Goal: Ask a question

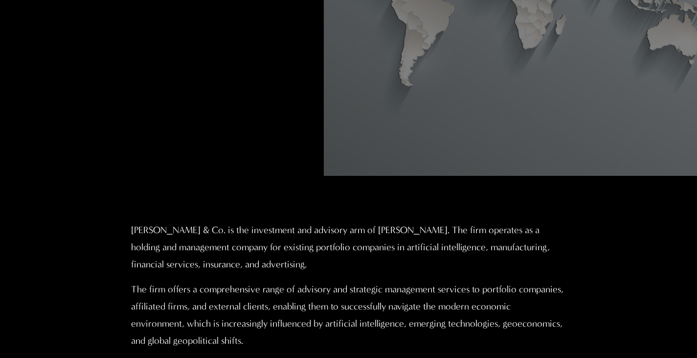
scroll to position [478, 0]
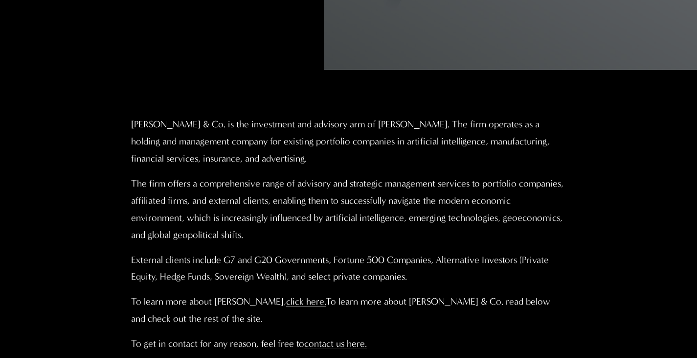
drag, startPoint x: 132, startPoint y: 125, endPoint x: 396, endPoint y: 163, distance: 266.5
type textarea "**********"
click at [396, 163] on p "[PERSON_NAME] & Co. is the investment and advisory arm of [PERSON_NAME]. The fi…" at bounding box center [348, 141] width 435 height 51
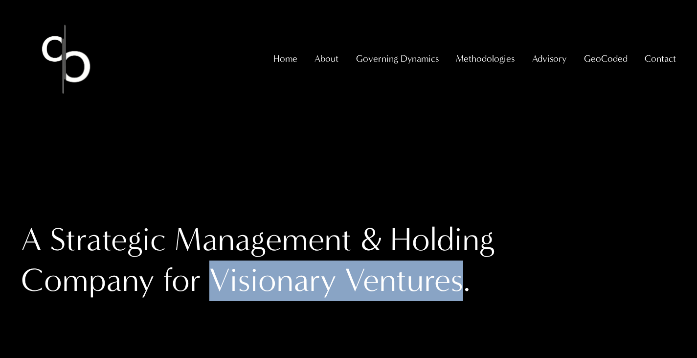
drag, startPoint x: 214, startPoint y: 283, endPoint x: 468, endPoint y: 293, distance: 254.1
type textarea "**********"
click at [468, 293] on h1 "A Strategic Management & Holding Company for Visionary Ventures." at bounding box center [267, 260] width 492 height 81
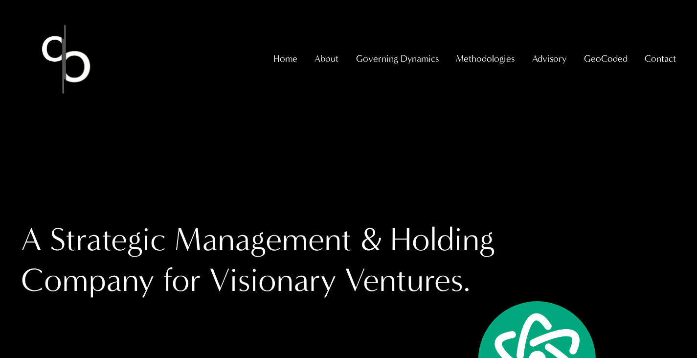
click at [453, 310] on div "A Strategic Management & Holding Company for Visionary Ventures." at bounding box center [267, 302] width 492 height 164
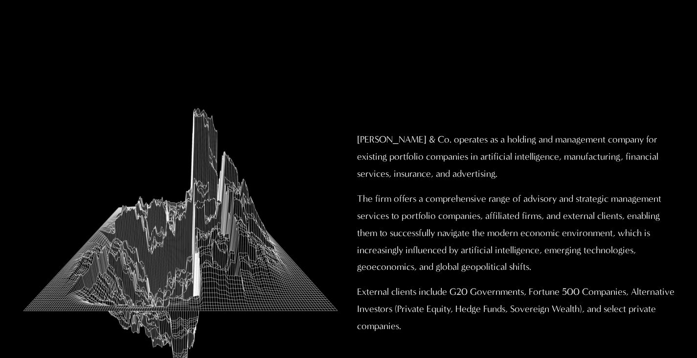
scroll to position [327, 0]
drag, startPoint x: 358, startPoint y: 146, endPoint x: 521, endPoint y: 176, distance: 165.6
click at [521, 176] on p "[PERSON_NAME] & Co. operates as a holding and management company for existing p…" at bounding box center [516, 156] width 319 height 51
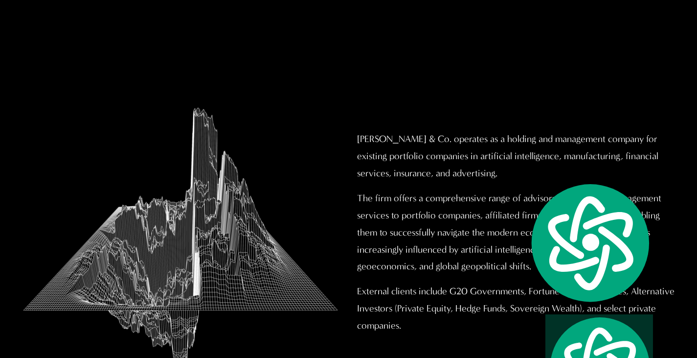
click at [400, 262] on p "The firm offers a comprehensive range of advisory and strategic management serv…" at bounding box center [516, 233] width 319 height 86
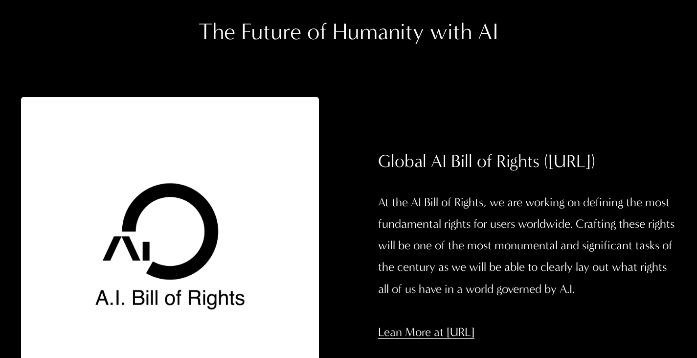
scroll to position [1104, 0]
